Goal: Find specific fact: Find specific fact

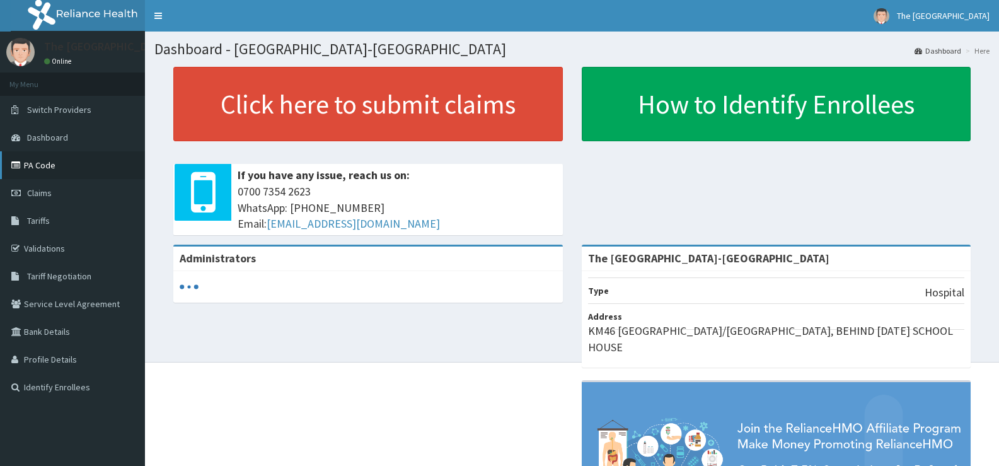
click at [44, 167] on link "PA Code" at bounding box center [72, 165] width 145 height 28
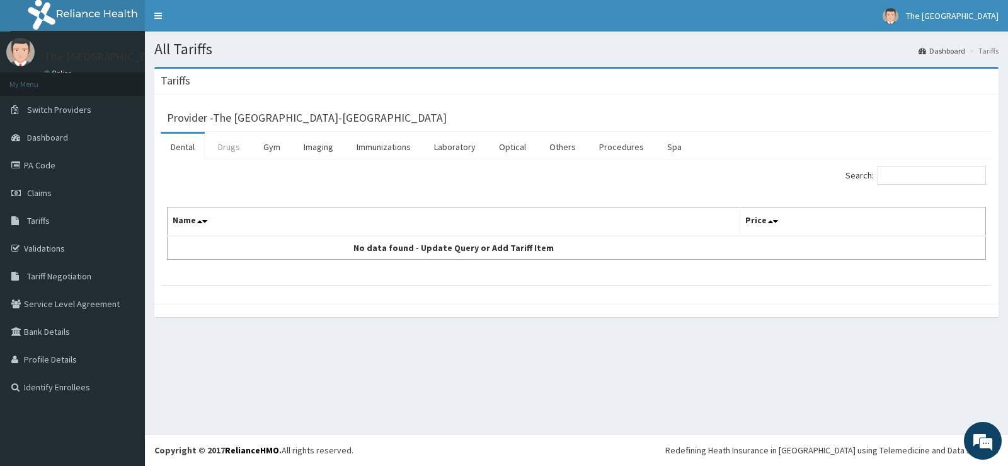
click at [230, 147] on link "Drugs" at bounding box center [229, 147] width 42 height 26
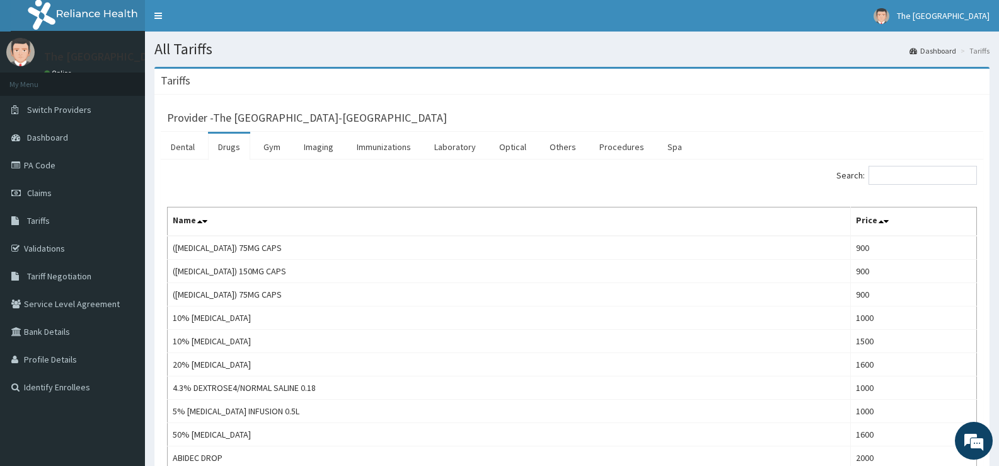
click at [896, 186] on div "Search:" at bounding box center [780, 177] width 396 height 22
click at [897, 170] on input "Search:" at bounding box center [922, 175] width 108 height 19
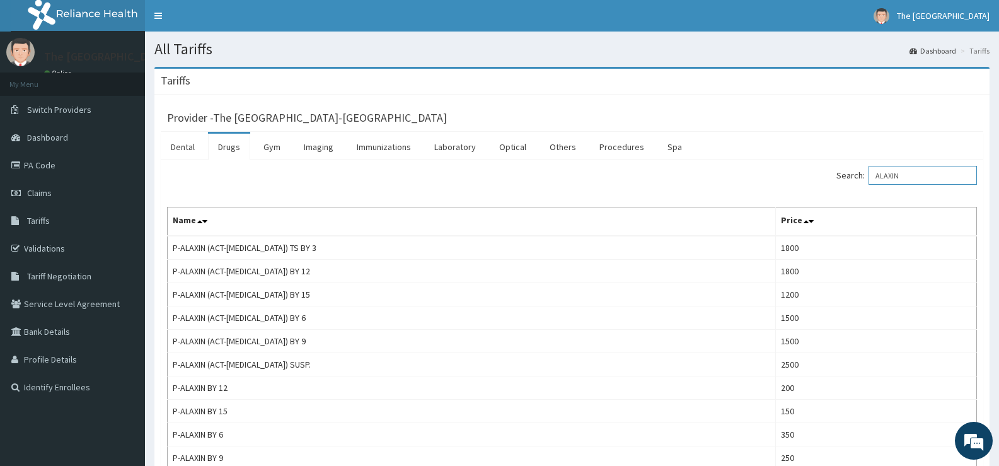
click at [915, 172] on input "ALAXIN" at bounding box center [922, 175] width 108 height 19
type input "A"
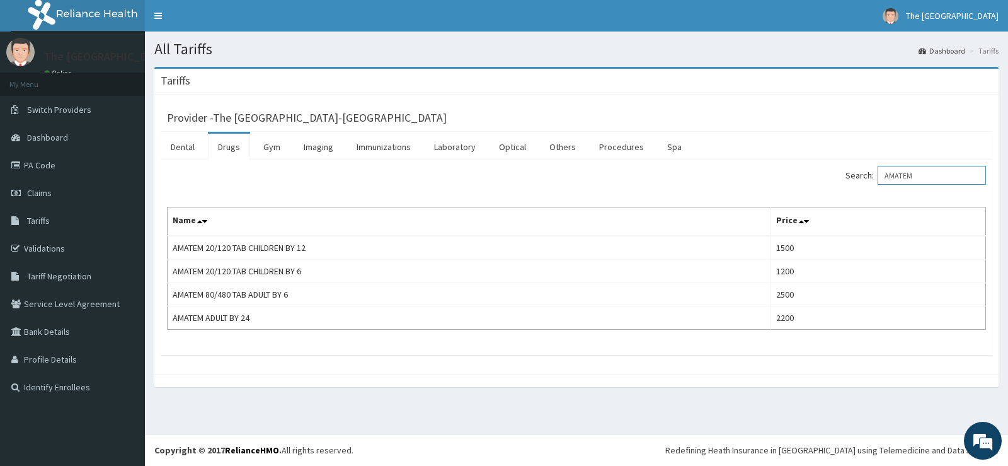
type input "AMATEM"
click at [69, 163] on link "PA Code" at bounding box center [72, 165] width 145 height 28
